Goal: Navigation & Orientation: Find specific page/section

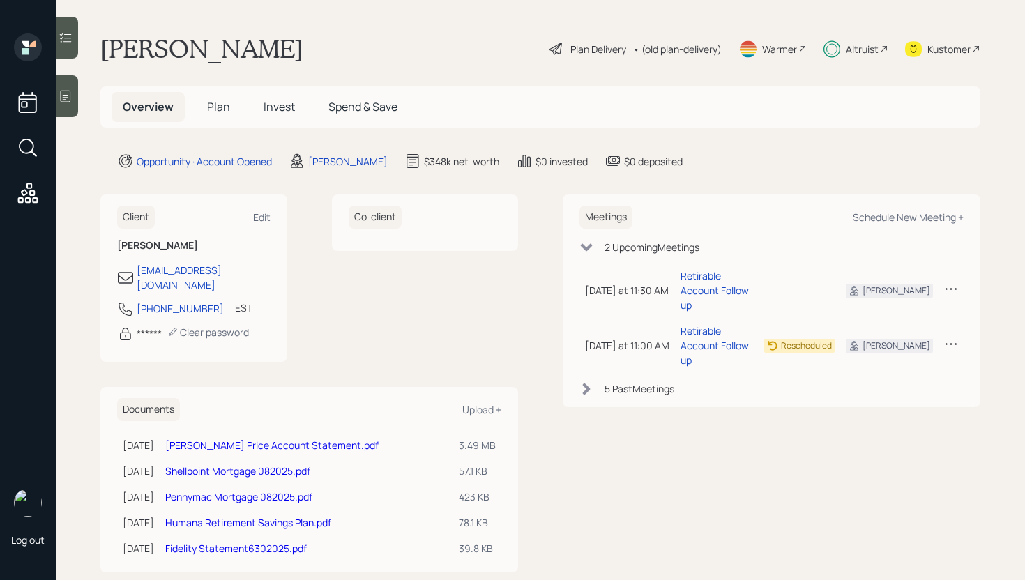
click at [284, 102] on span "Invest" at bounding box center [279, 106] width 31 height 15
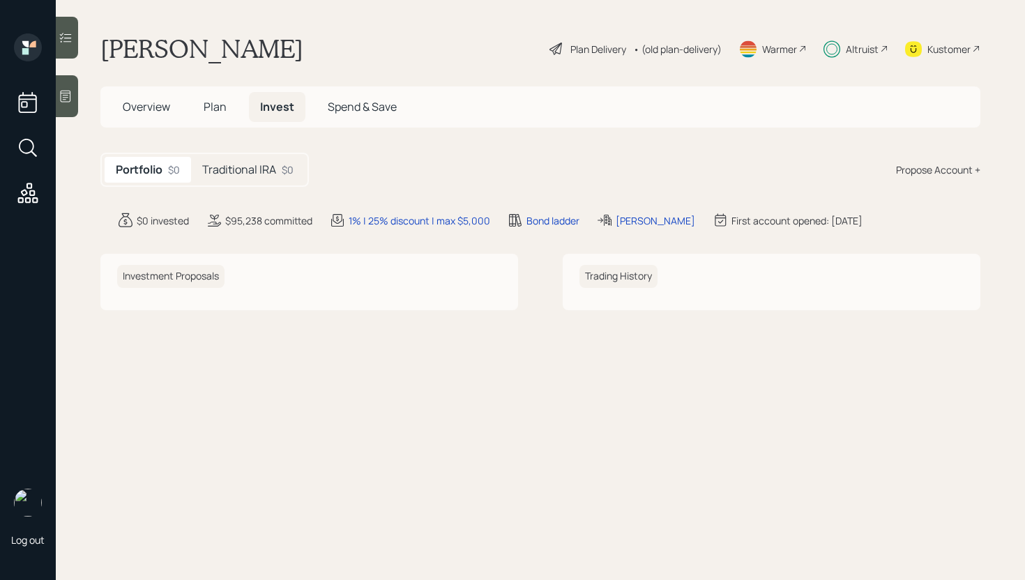
click at [237, 167] on h5 "Traditional IRA" at bounding box center [239, 169] width 74 height 13
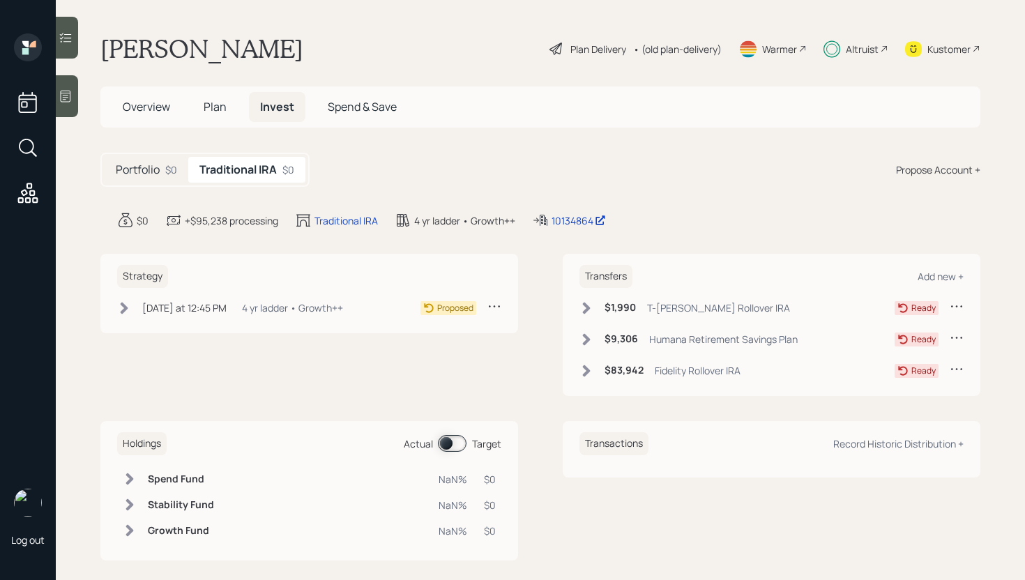
click at [155, 109] on span "Overview" at bounding box center [146, 106] width 47 height 15
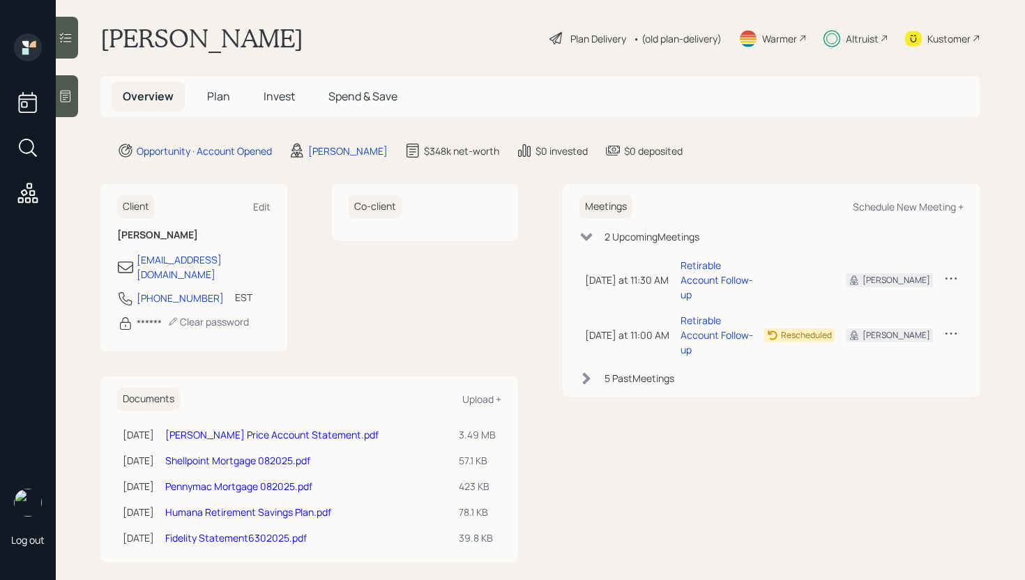
scroll to position [13, 0]
